Goal: Task Accomplishment & Management: Manage account settings

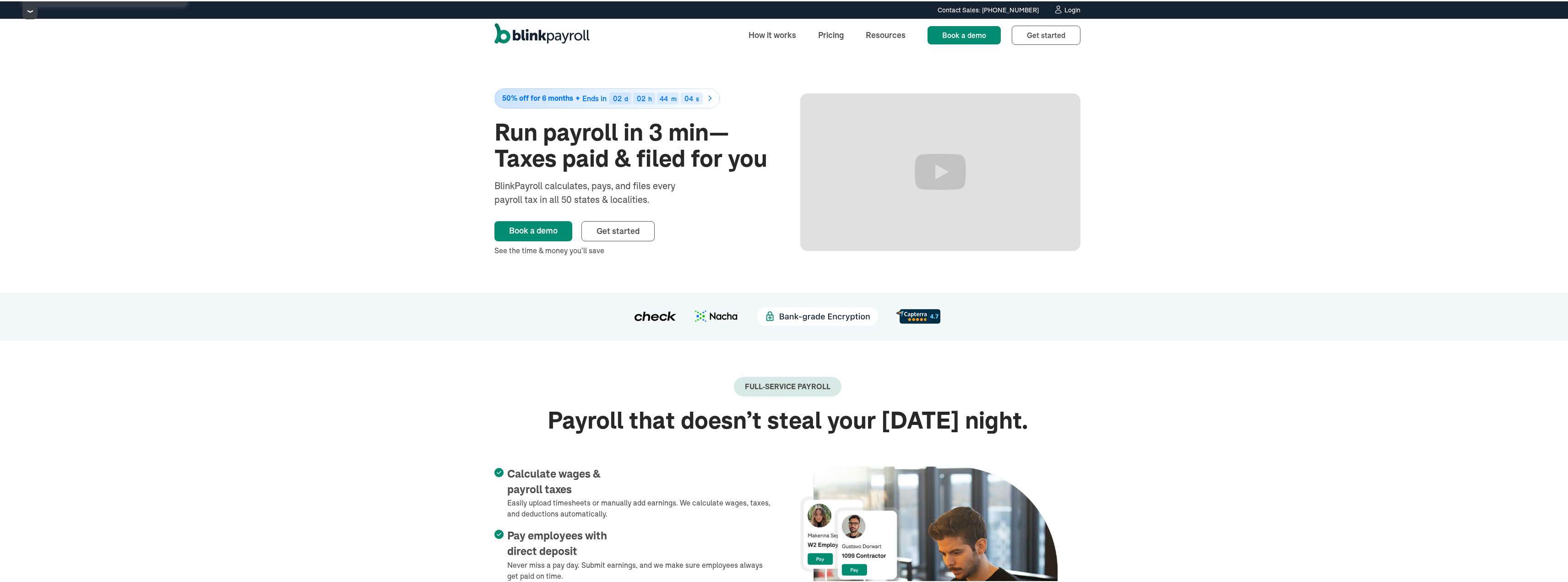
click at [1065, 9] on div "Login" at bounding box center [1072, 9] width 16 height 7
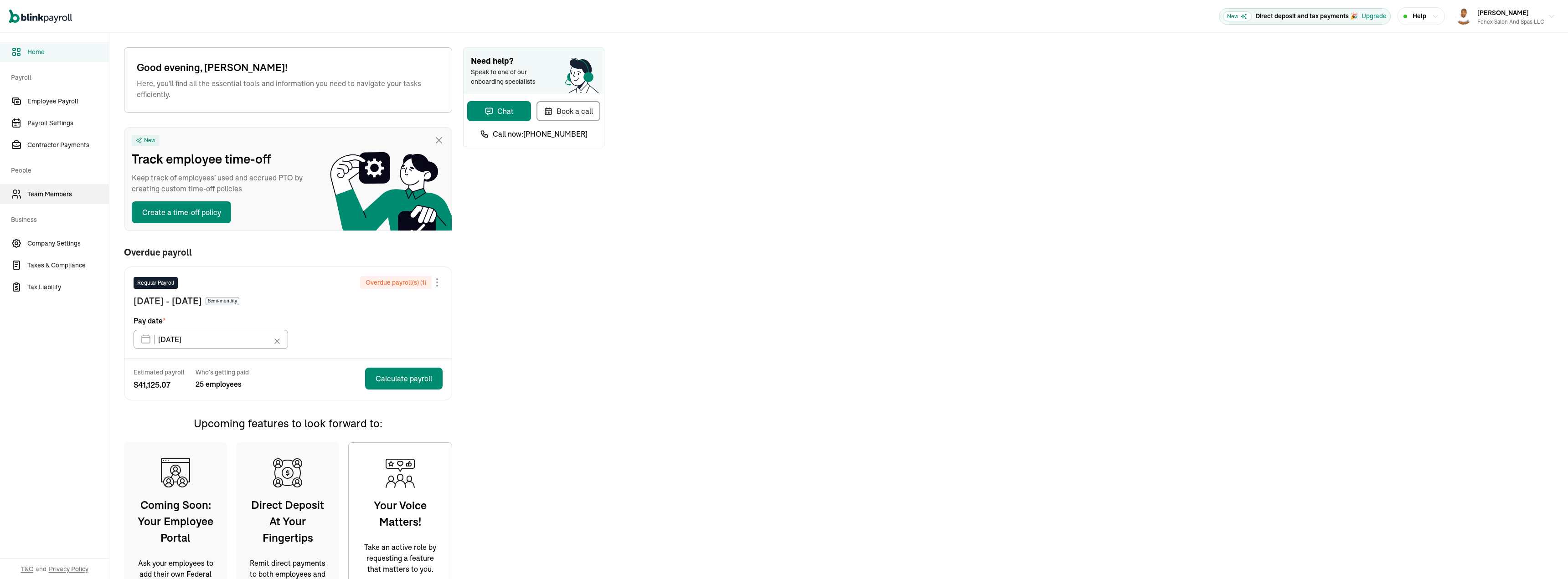
click at [50, 194] on span "Team Members" at bounding box center [68, 194] width 82 height 10
